Goal: Task Accomplishment & Management: Manage account settings

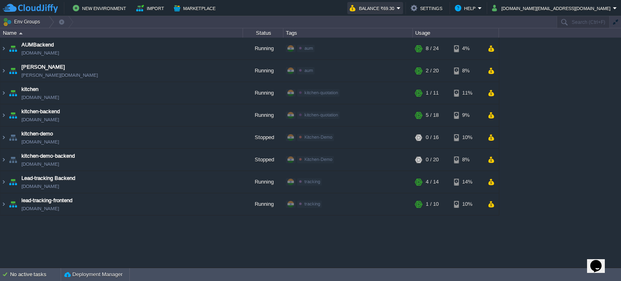
click at [397, 8] on button "Balance ₹69.30" at bounding box center [373, 8] width 47 height 10
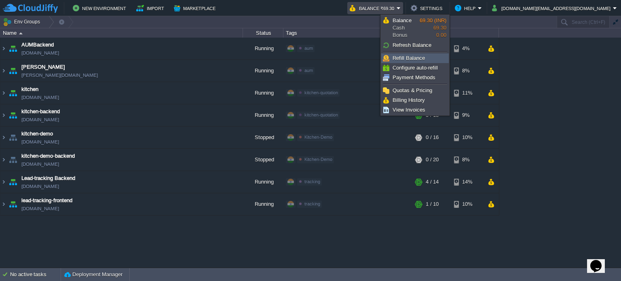
click at [401, 61] on span "Refill Balance" at bounding box center [409, 58] width 32 height 6
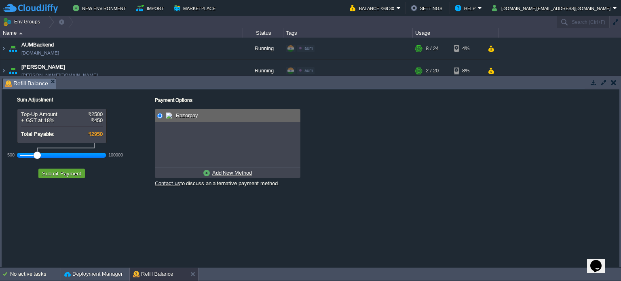
click at [22, 156] on div at bounding box center [62, 155] width 84 height 7
click at [59, 174] on button "Submit Payment" at bounding box center [62, 173] width 44 height 7
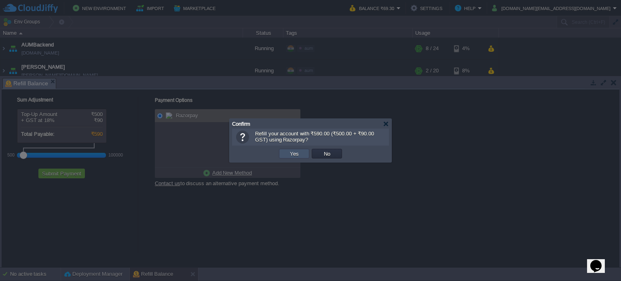
click at [293, 155] on button "Yes" at bounding box center [295, 153] width 14 height 7
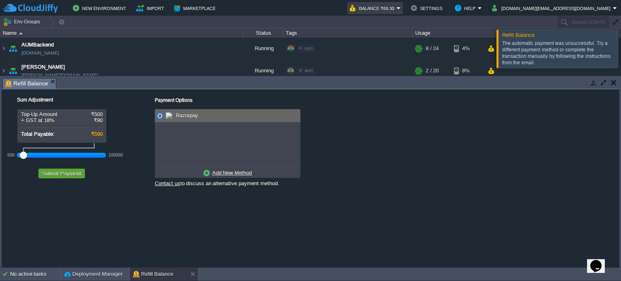
click at [403, 5] on td "Balance ₹69.30" at bounding box center [376, 8] width 56 height 12
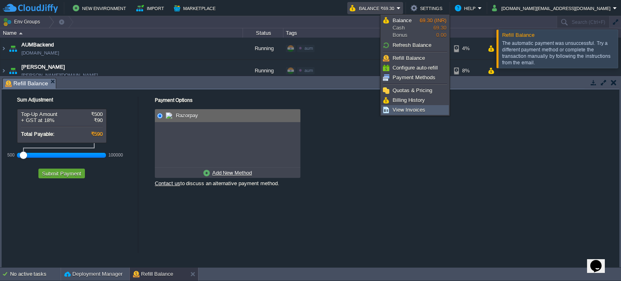
click at [415, 109] on span "View Invoices" at bounding box center [409, 110] width 33 height 6
